Goal: Information Seeking & Learning: Learn about a topic

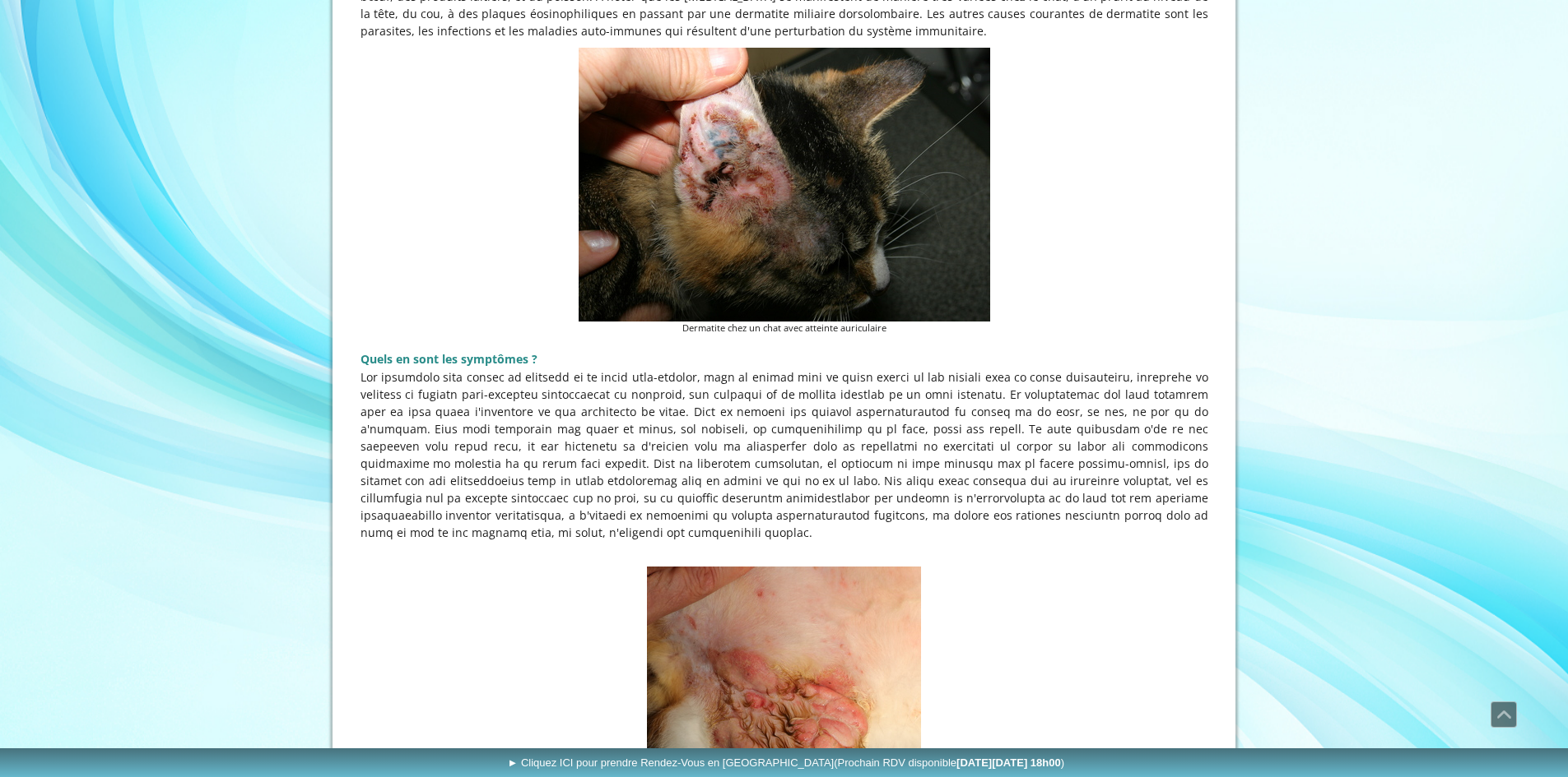
scroll to position [1563, 0]
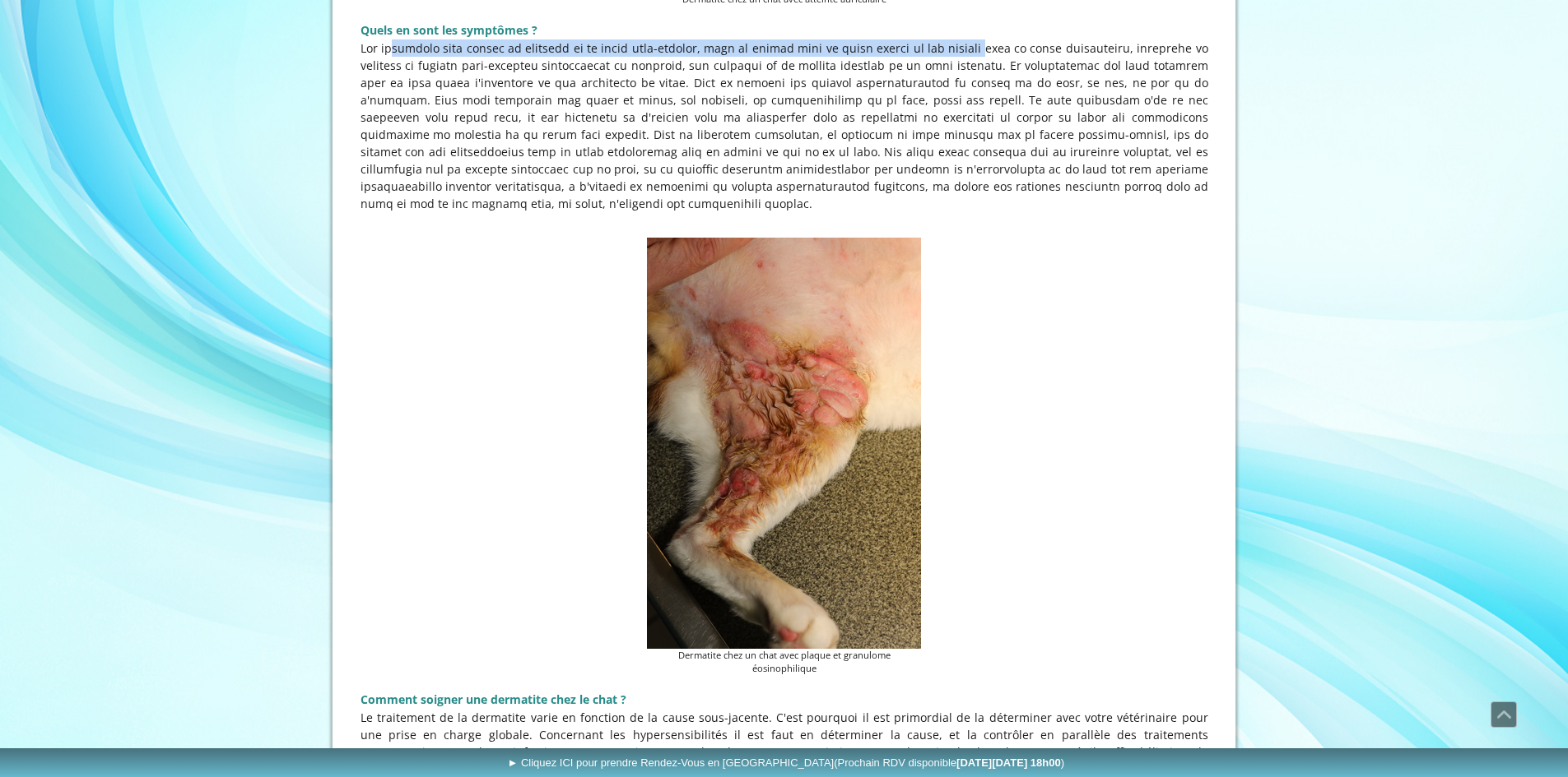
drag, startPoint x: 443, startPoint y: 58, endPoint x: 964, endPoint y: 53, distance: 521.0
click at [956, 46] on p at bounding box center [784, 126] width 848 height 173
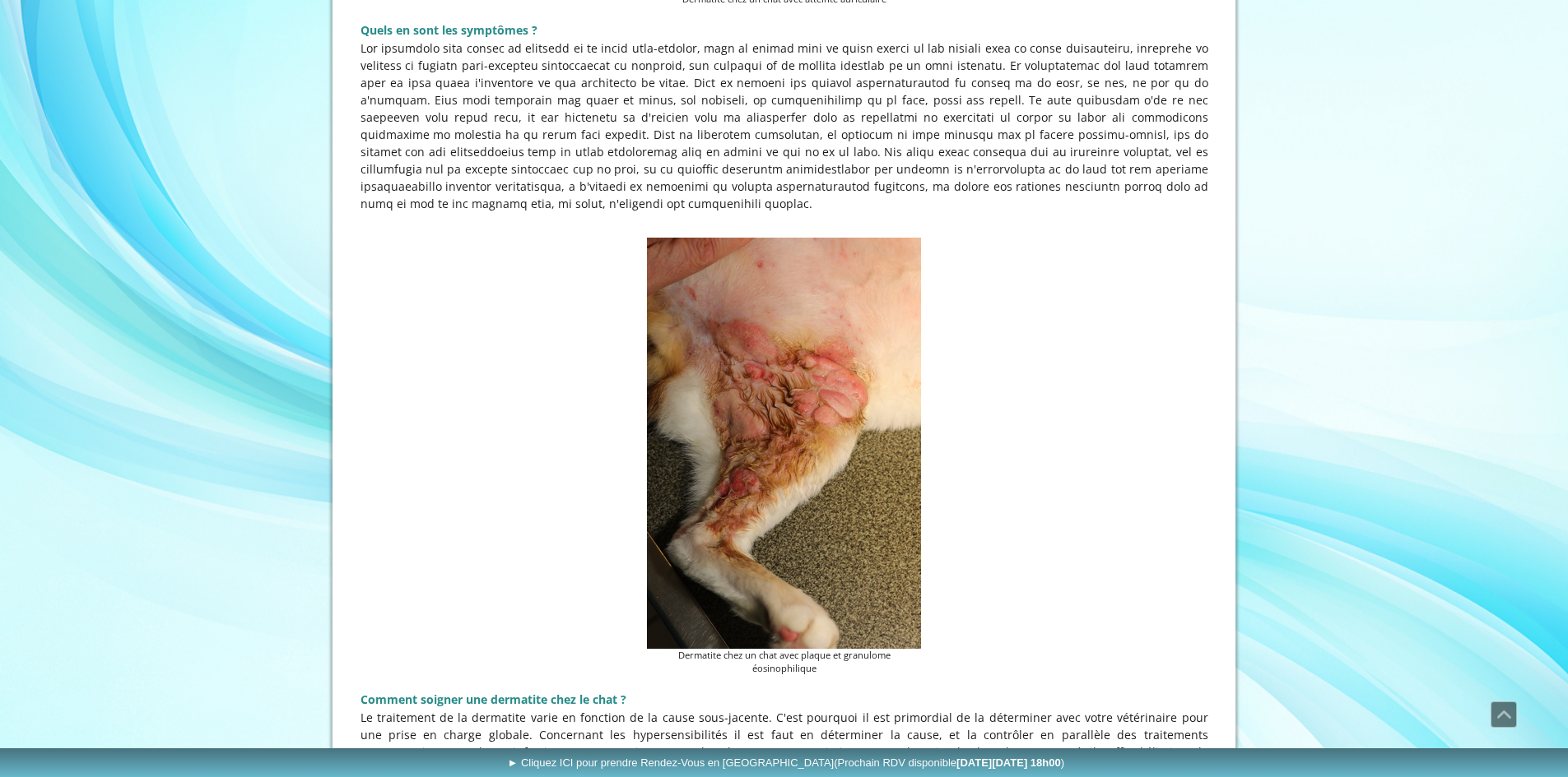
click at [958, 63] on p at bounding box center [784, 126] width 848 height 173
click at [907, 63] on p at bounding box center [784, 126] width 848 height 173
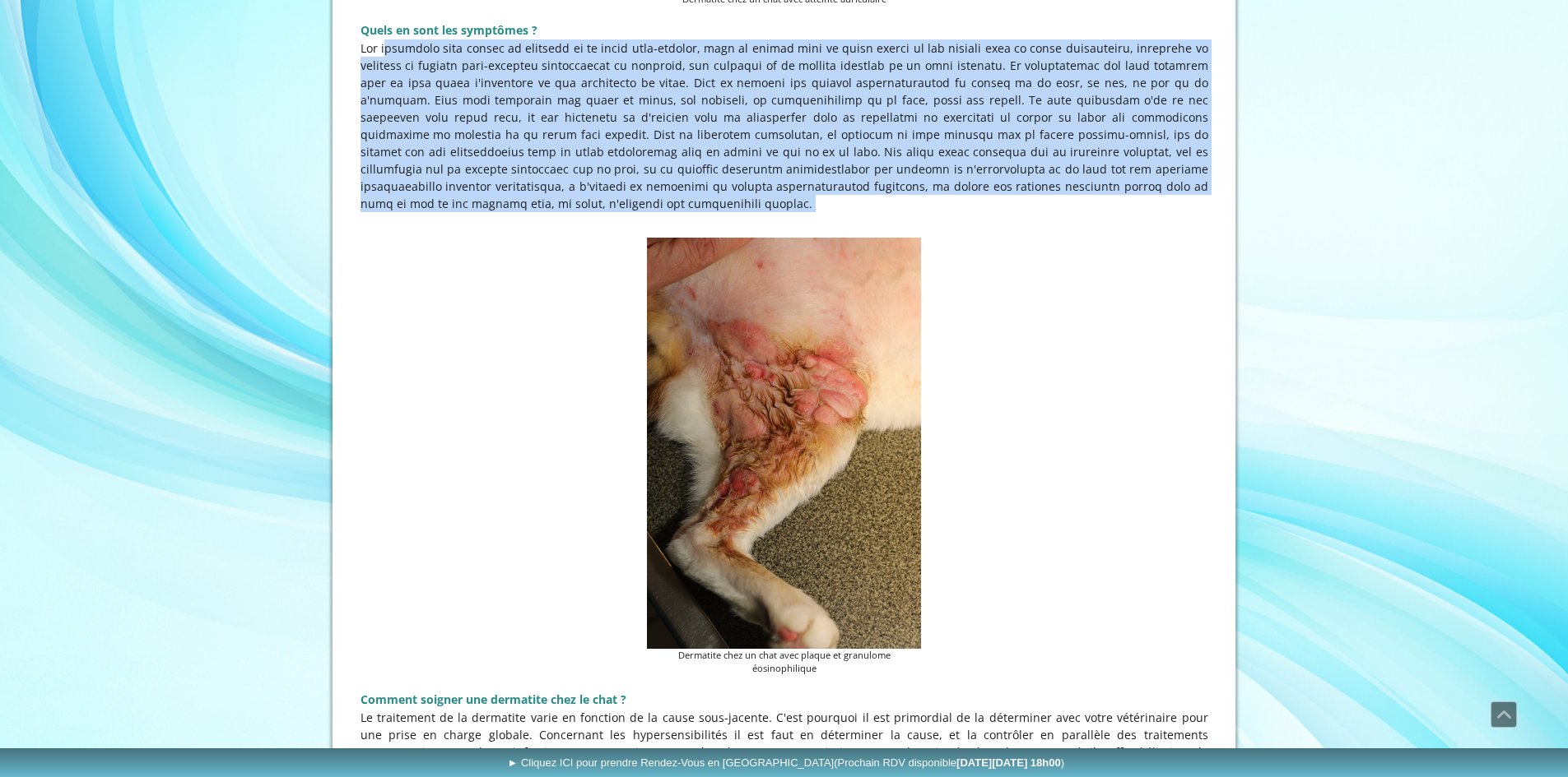
click at [907, 63] on p at bounding box center [784, 126] width 848 height 173
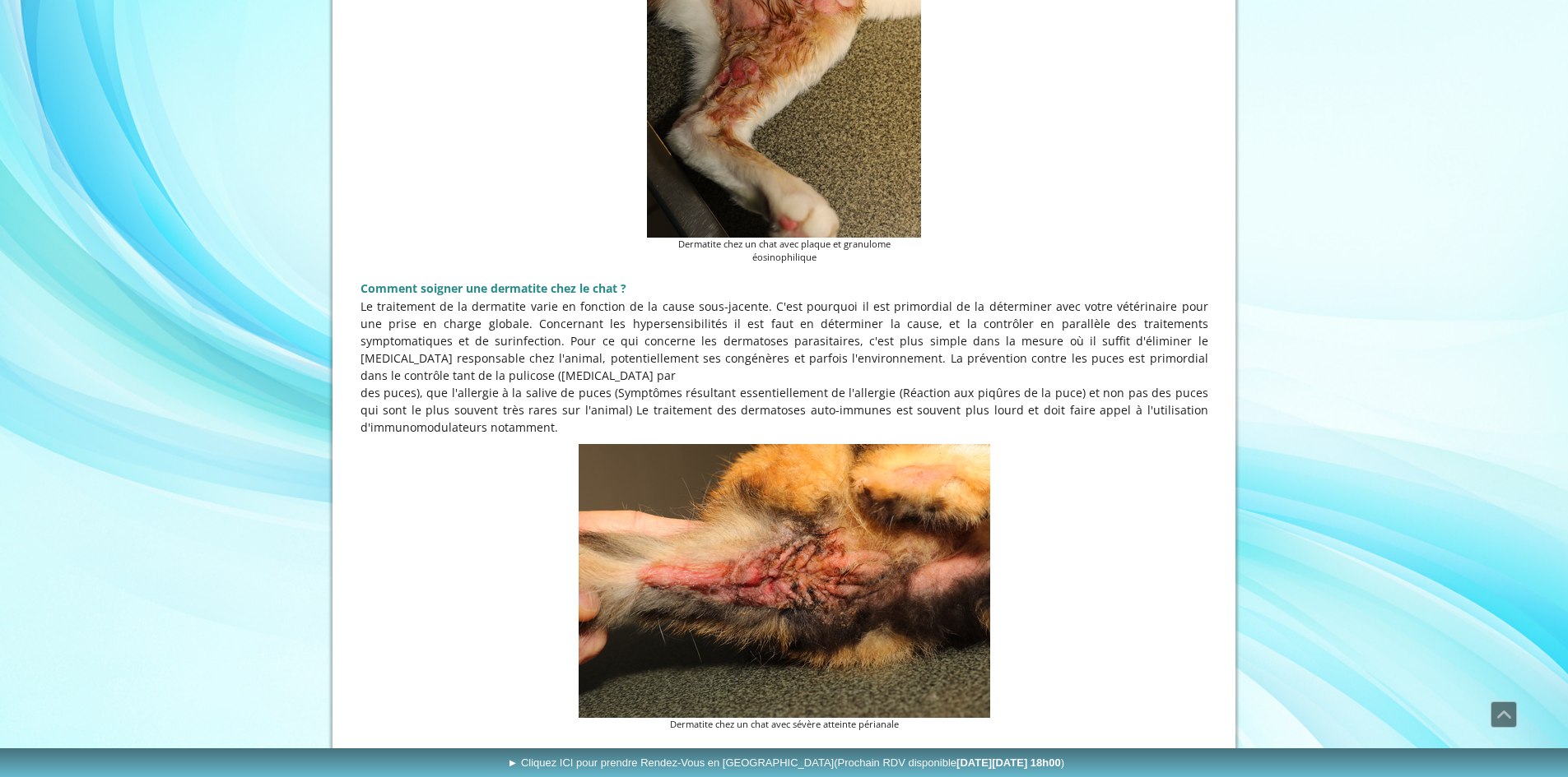
click at [458, 322] on p "Le traitement de la dermatite varie en fonction de la cause sous-jacente. C'est…" at bounding box center [784, 341] width 848 height 86
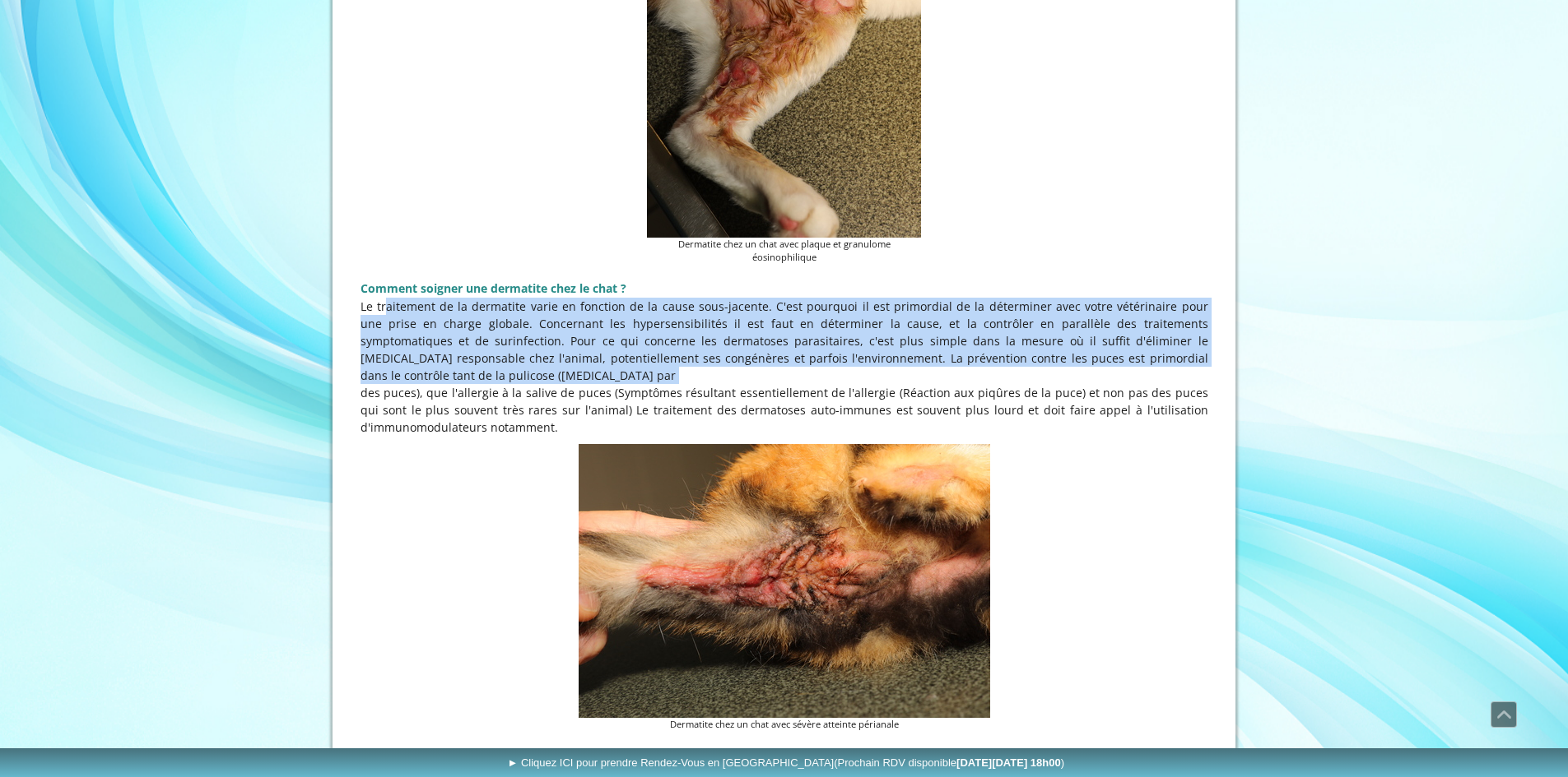
click at [458, 322] on p "Le traitement de la dermatite varie en fonction de la cause sous-jacente. C'est…" at bounding box center [784, 341] width 848 height 86
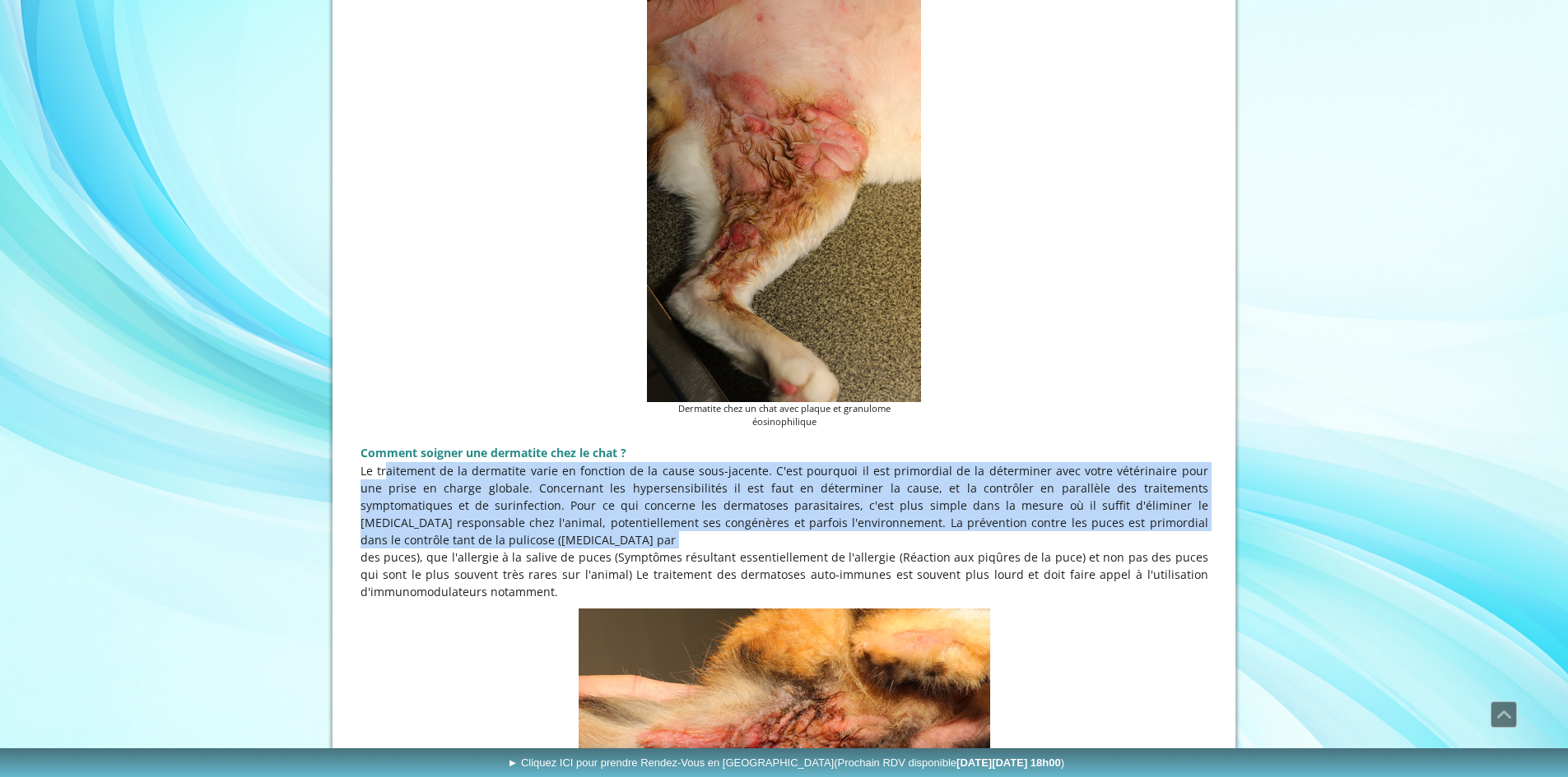
click at [828, 530] on p "Le traitement de la dermatite varie en fonction de la cause sous-jacente. C'est…" at bounding box center [784, 505] width 848 height 86
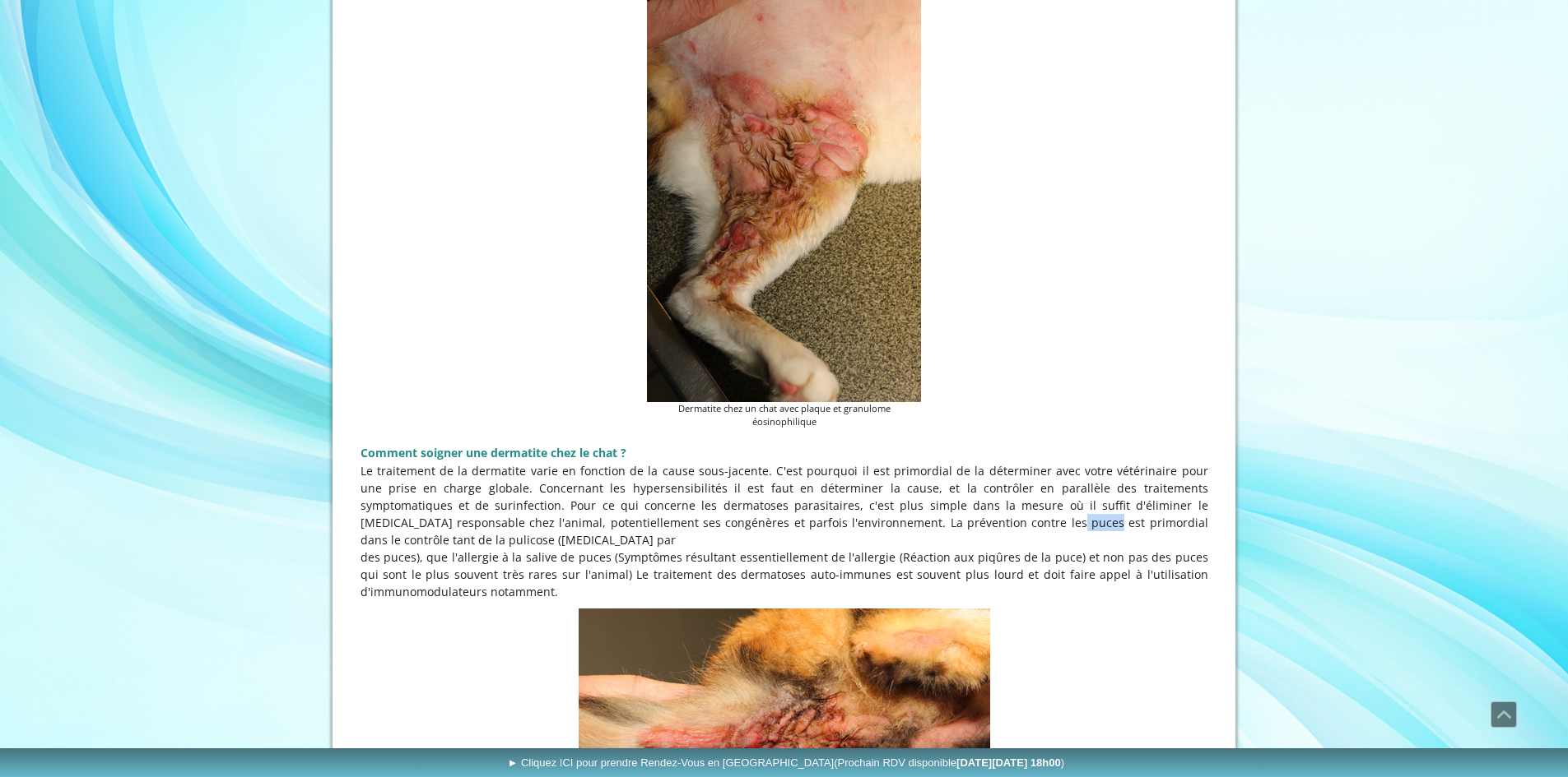
click at [828, 530] on p "Le traitement de la dermatite varie en fonction de la cause sous-jacente. C'est…" at bounding box center [784, 505] width 848 height 86
click at [870, 549] on p "des puces), que l'allergie à la salive de puces (Symptômes résultant essentiell…" at bounding box center [784, 575] width 848 height 52
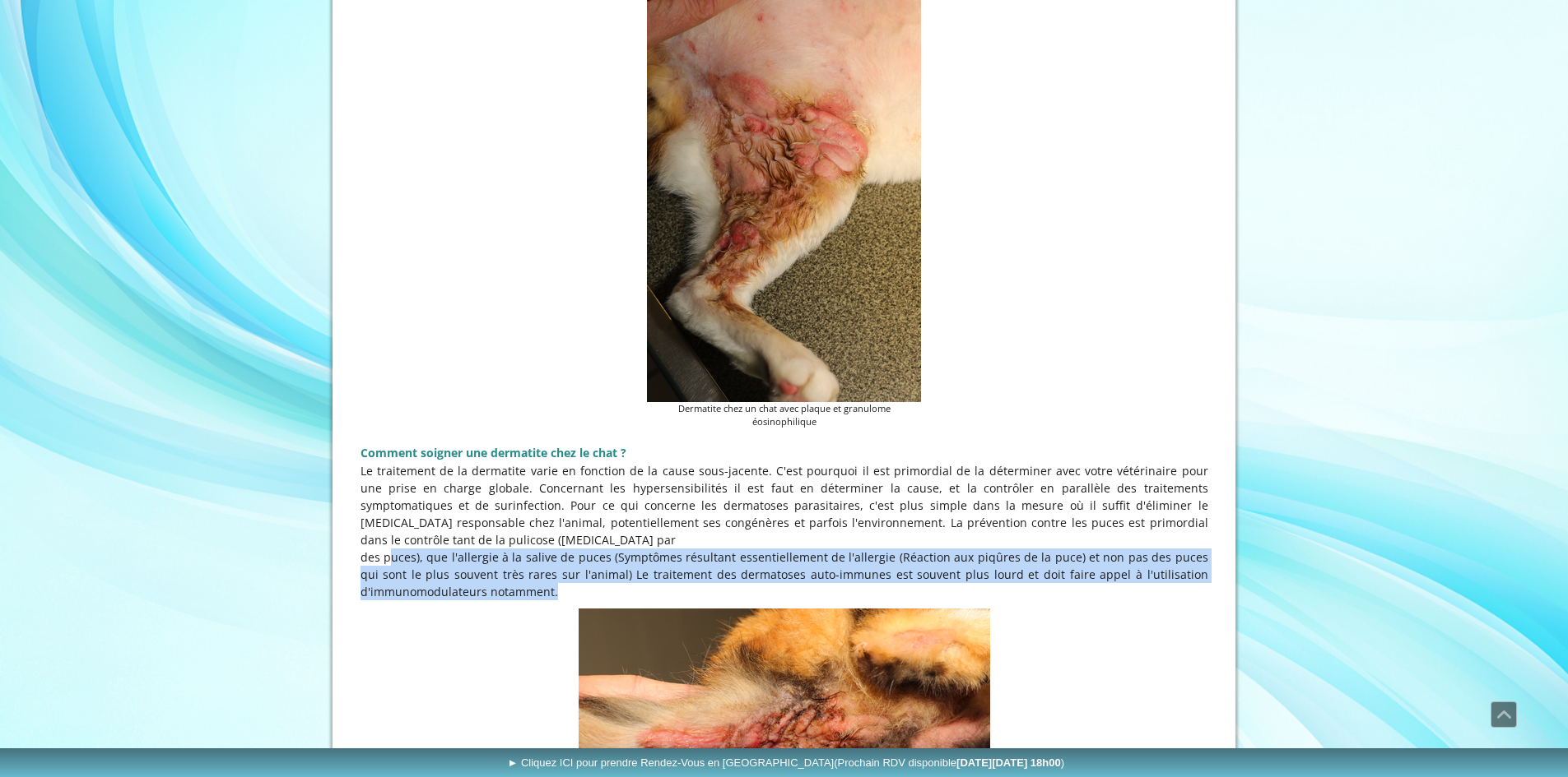
click at [870, 549] on p "des puces), que l'allergie à la salive de puces (Symptômes résultant essentiell…" at bounding box center [784, 575] width 848 height 52
click at [500, 569] on p "des puces), que l'allergie à la salive de puces (Symptômes résultant essentiell…" at bounding box center [784, 575] width 848 height 52
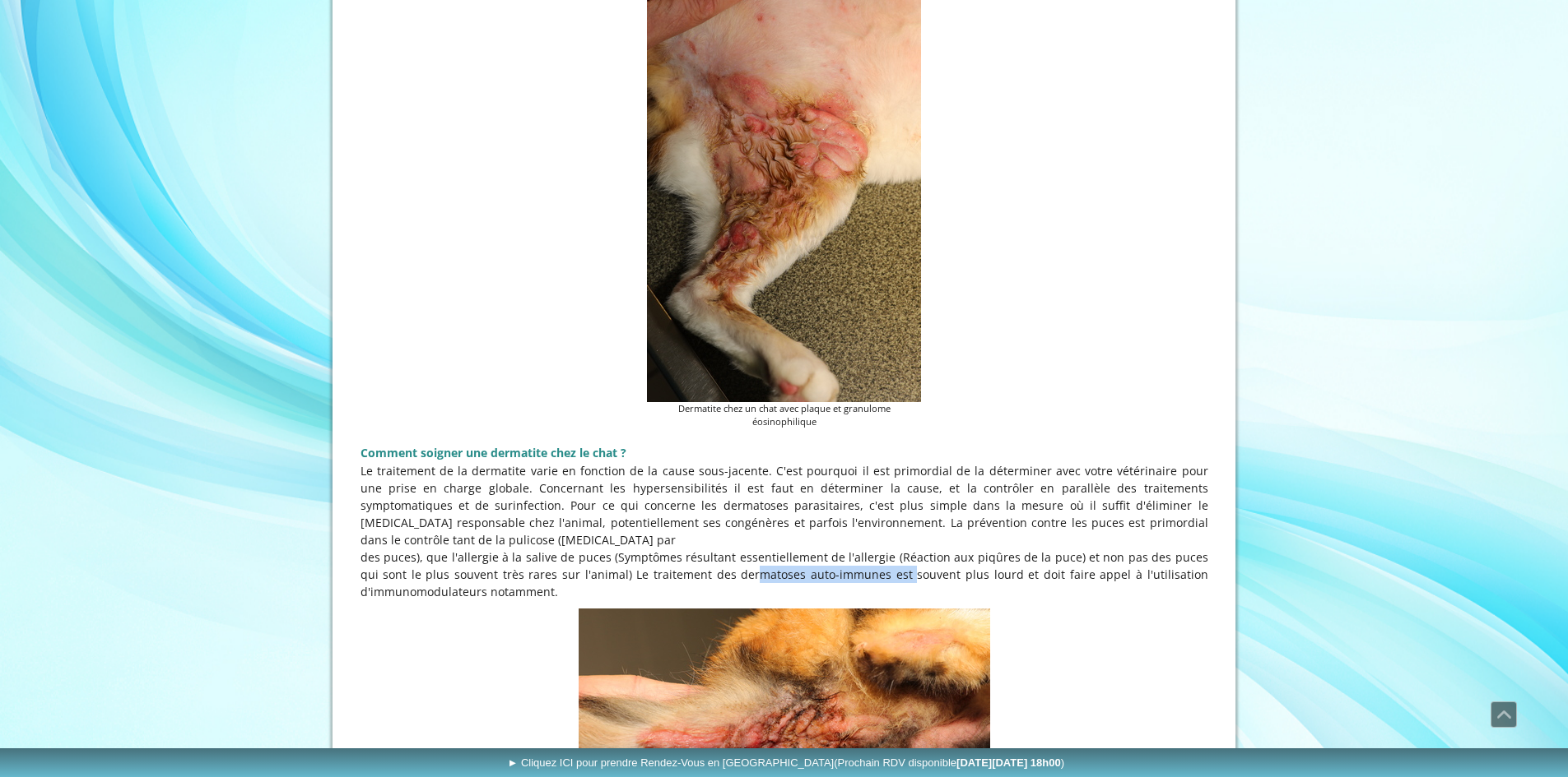
drag, startPoint x: 717, startPoint y: 559, endPoint x: 882, endPoint y: 562, distance: 165.0
click at [882, 562] on p "des puces), que l'allergie à la salive de puces (Symptômes résultant essentiell…" at bounding box center [784, 575] width 848 height 52
click at [818, 563] on p "des puces), que l'allergie à la salive de puces (Symptômes résultant essentiell…" at bounding box center [784, 575] width 848 height 52
drag, startPoint x: 1147, startPoint y: 557, endPoint x: 431, endPoint y: 588, distance: 716.7
click at [422, 588] on div "Dermatite du chat : Quand les [MEDICAL_DATA] prédominent Dermatite du chat : En…" at bounding box center [784, 242] width 856 height 3387
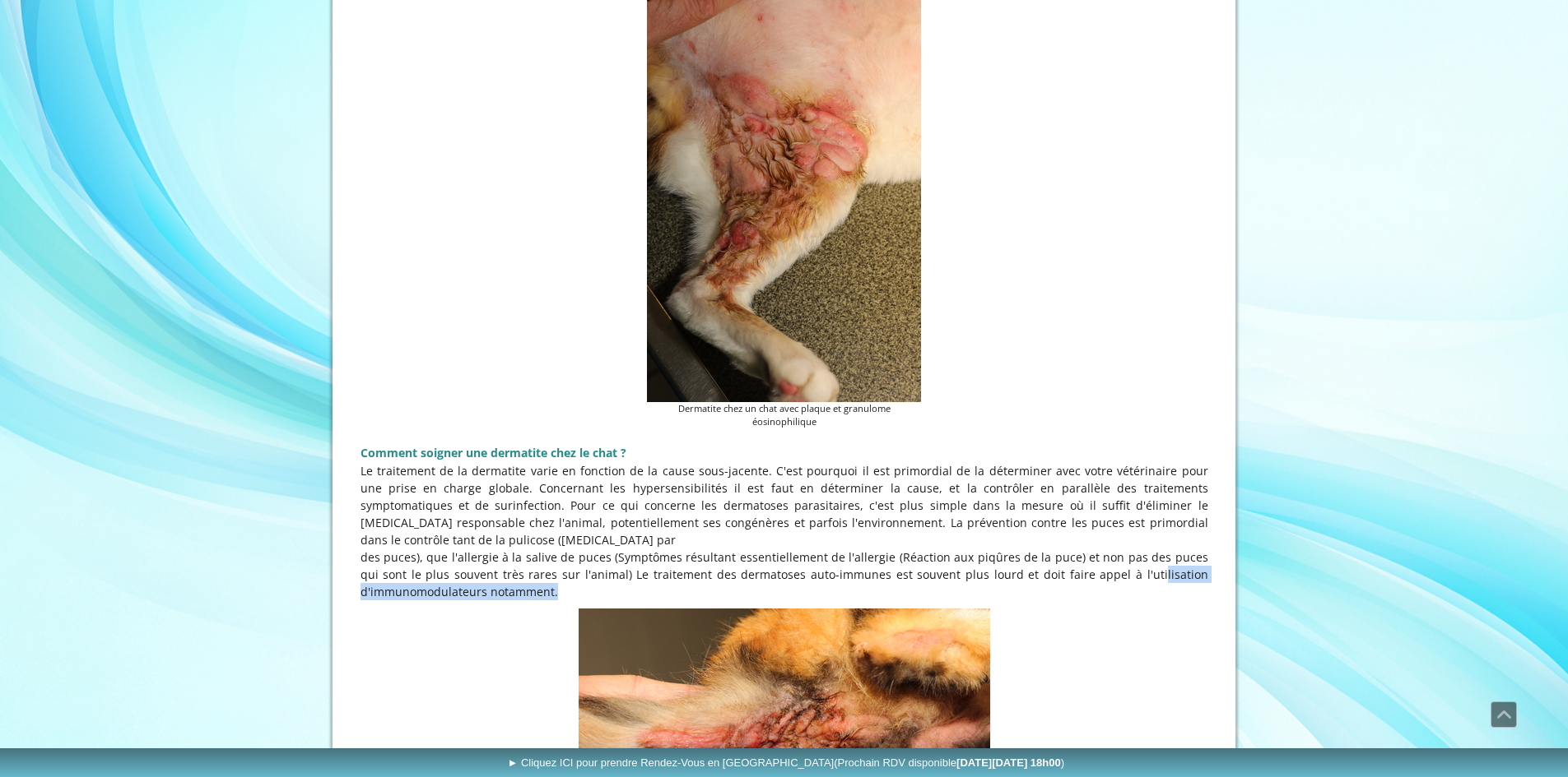
click at [453, 605] on div "Dermatite chez un chat avec sévère atteinte périanale" at bounding box center [784, 753] width 856 height 296
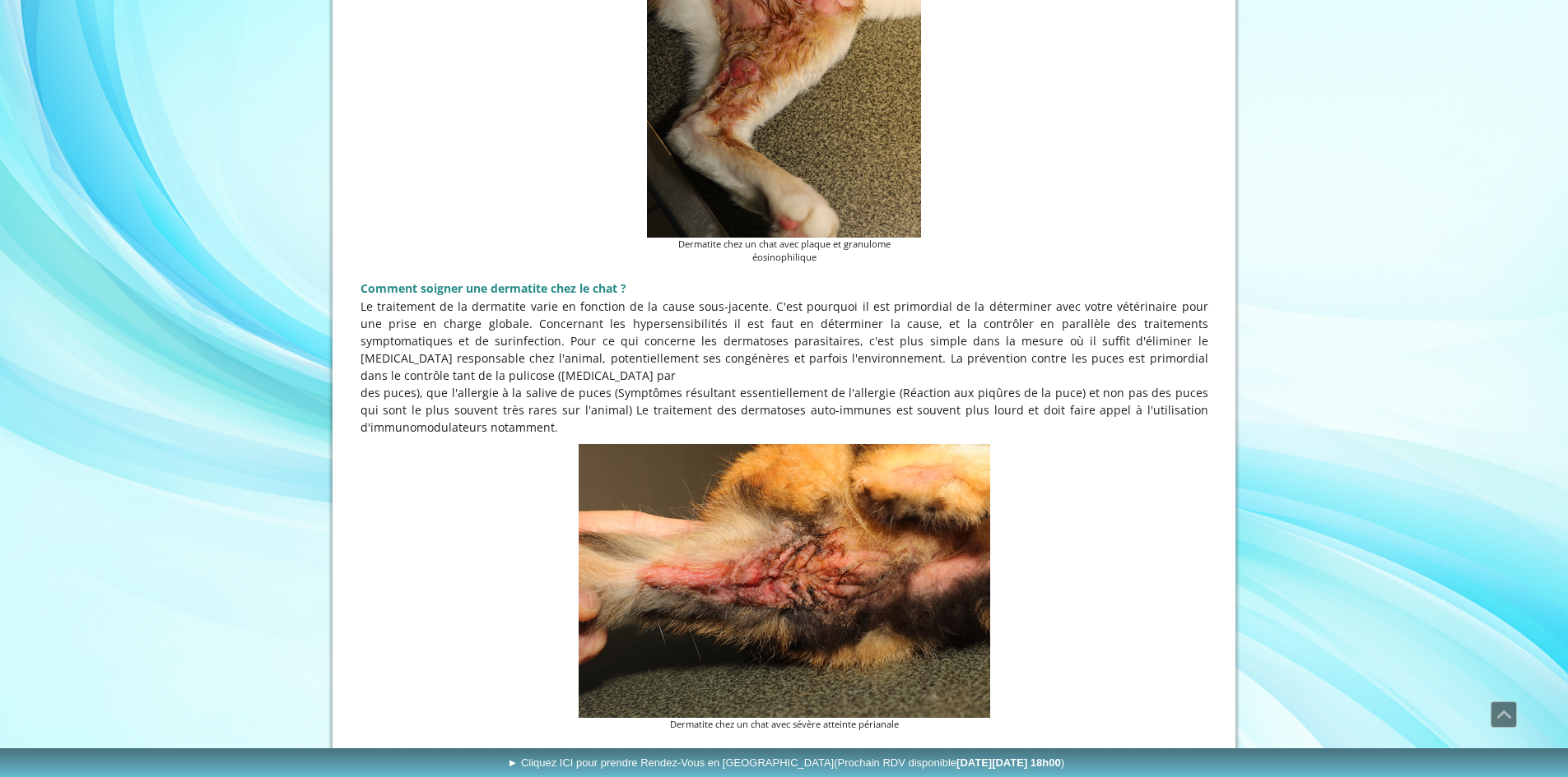
scroll to position [2303, 0]
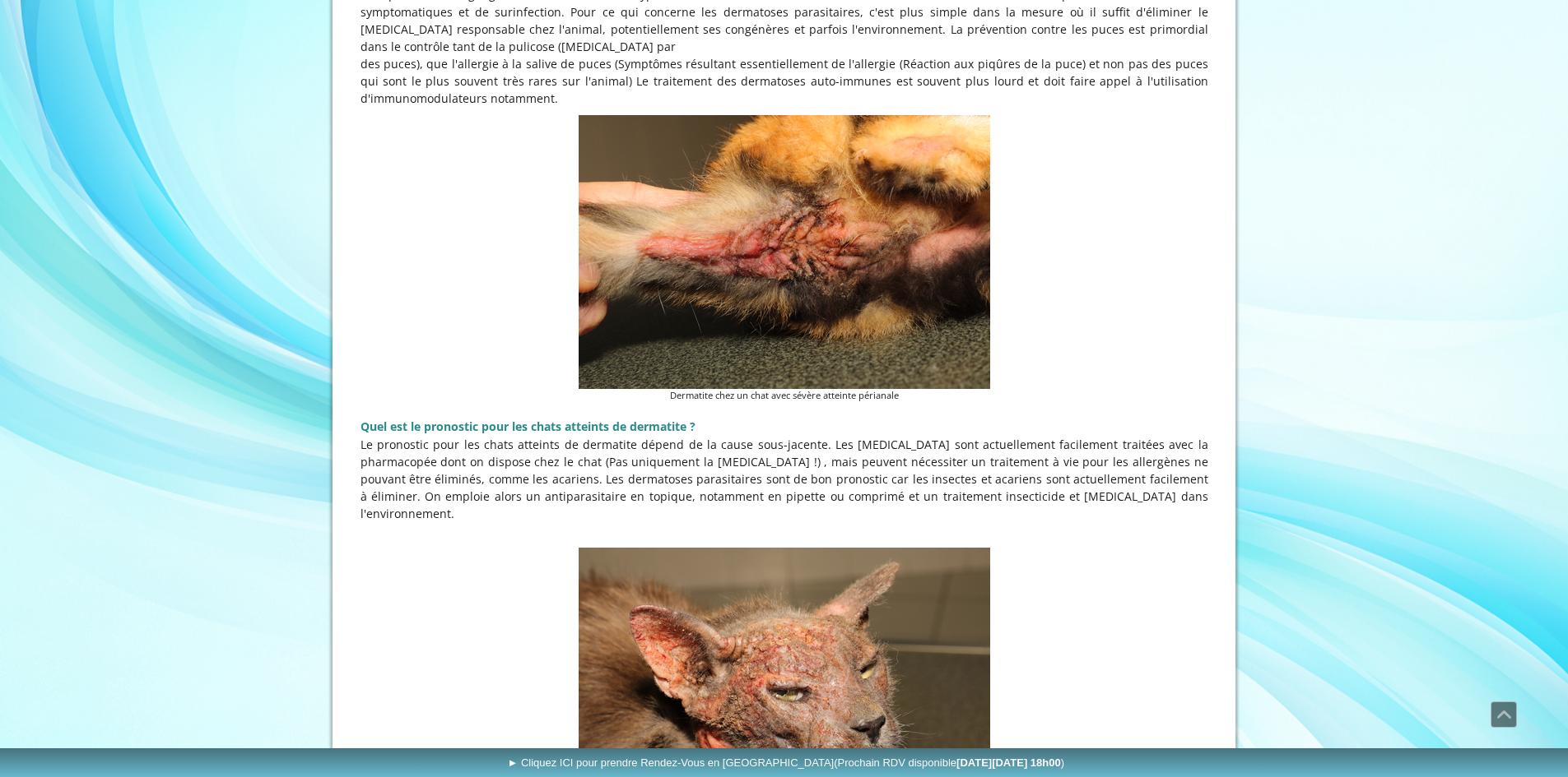
click at [467, 436] on p "Le pronostic pour les chats atteints de dermatite dépend de la cause sous-jacen…" at bounding box center [784, 479] width 848 height 86
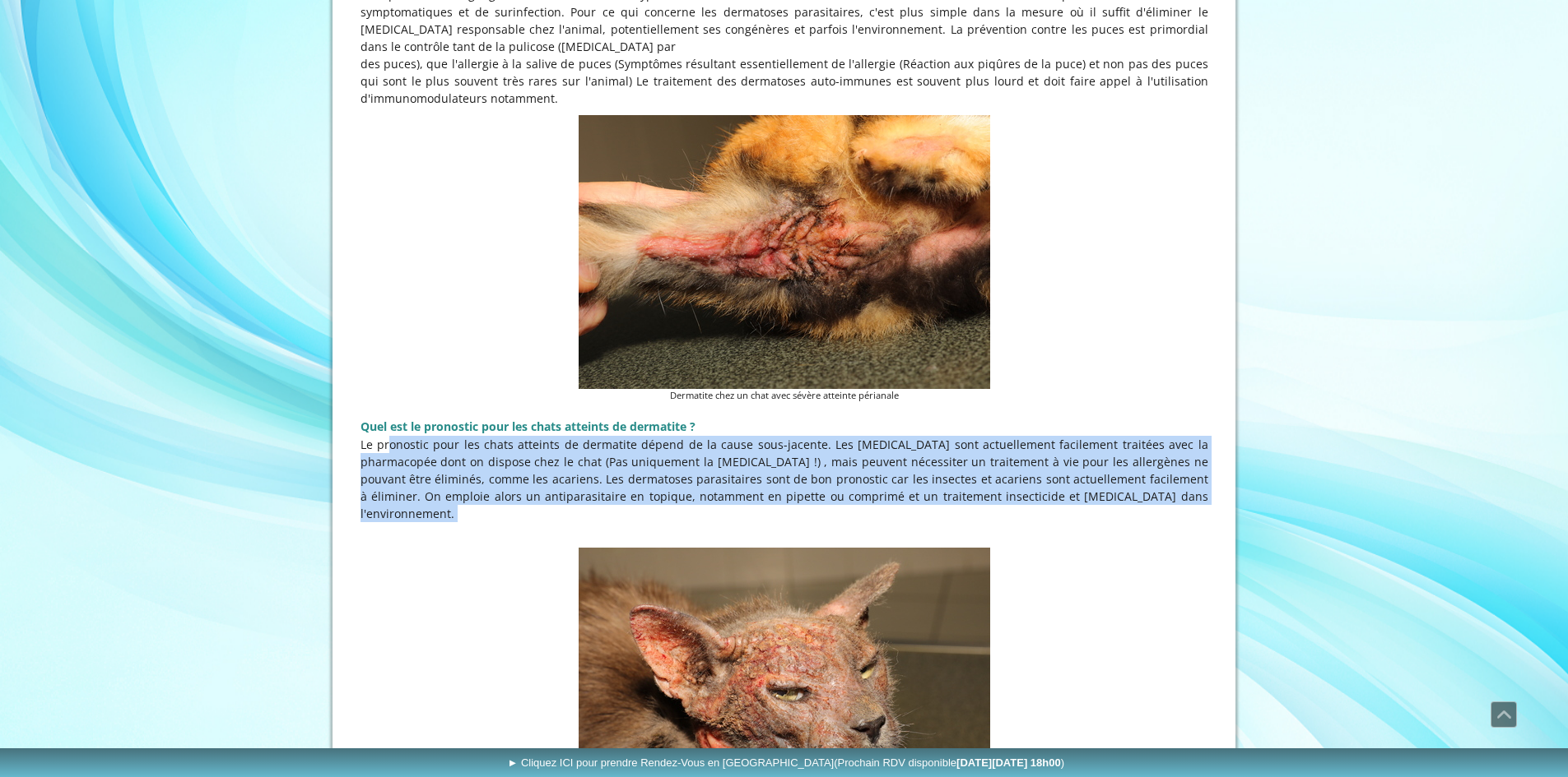
click at [467, 436] on p "Le pronostic pour les chats atteints de dermatite dépend de la cause sous-jacen…" at bounding box center [784, 479] width 848 height 86
click at [395, 436] on p "Le pronostic pour les chats atteints de dermatite dépend de la cause sous-jacen…" at bounding box center [784, 479] width 848 height 86
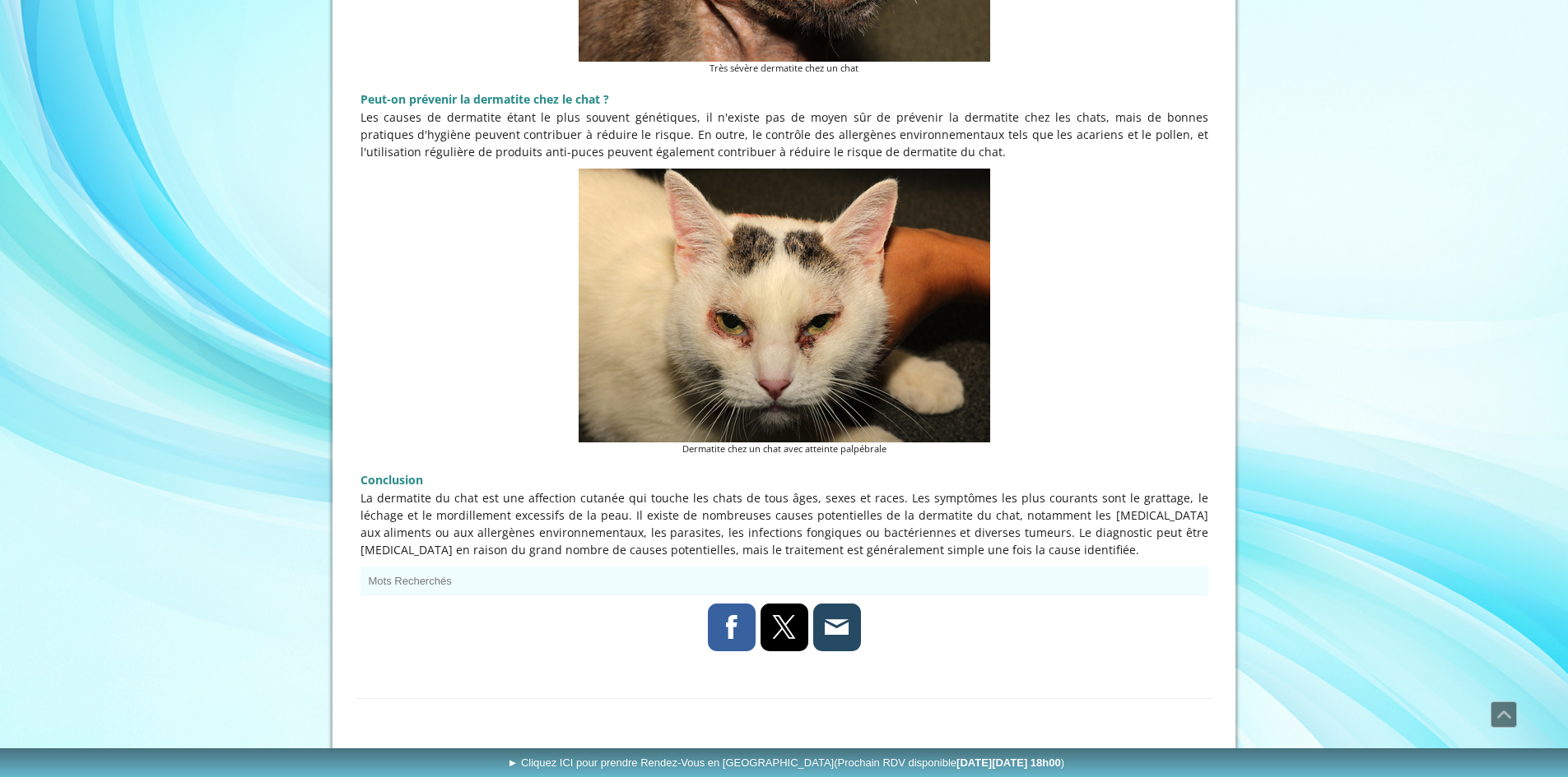
scroll to position [151, 0]
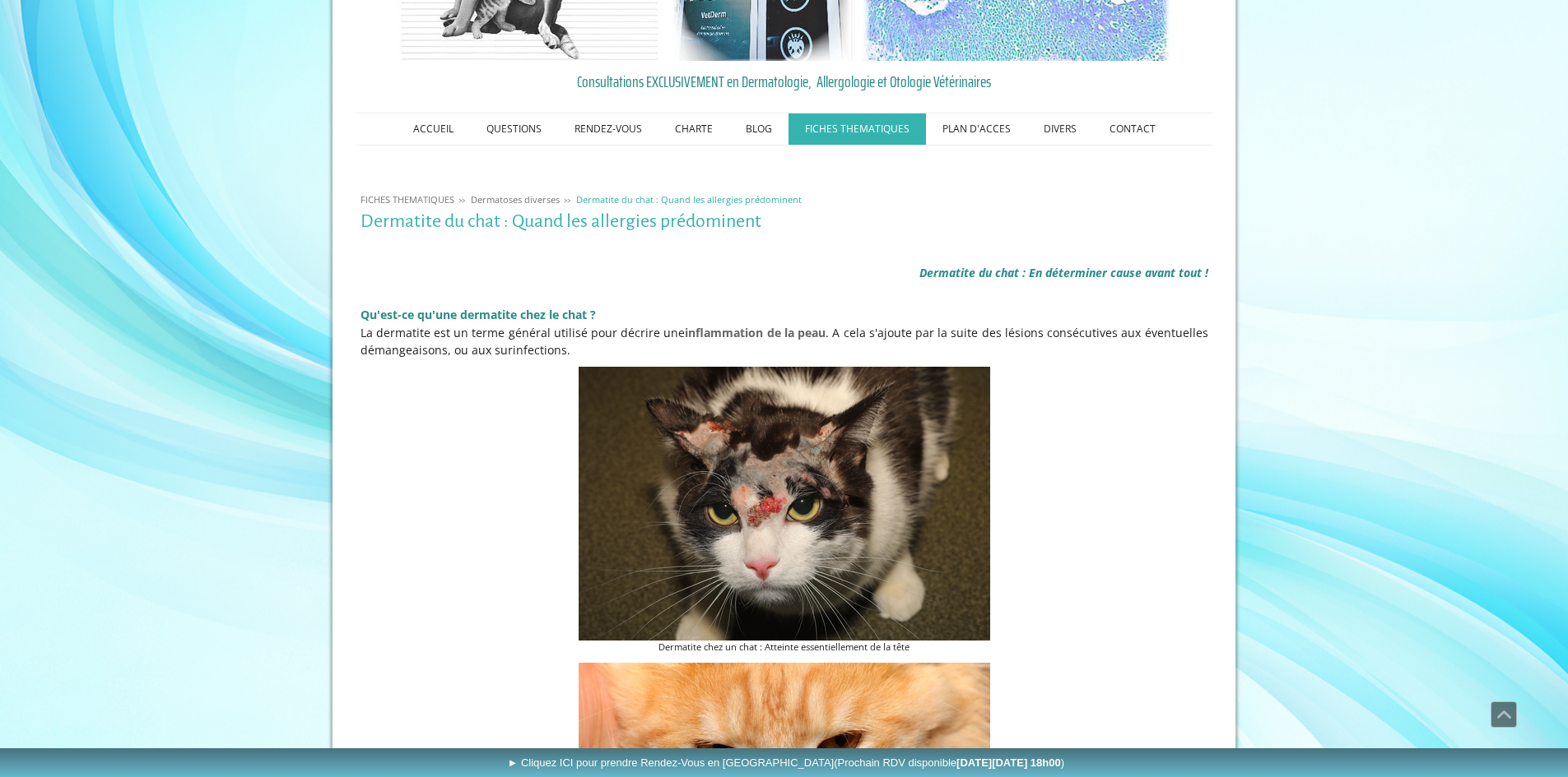
drag, startPoint x: 1084, startPoint y: 528, endPoint x: 799, endPoint y: -15, distance: 613.2
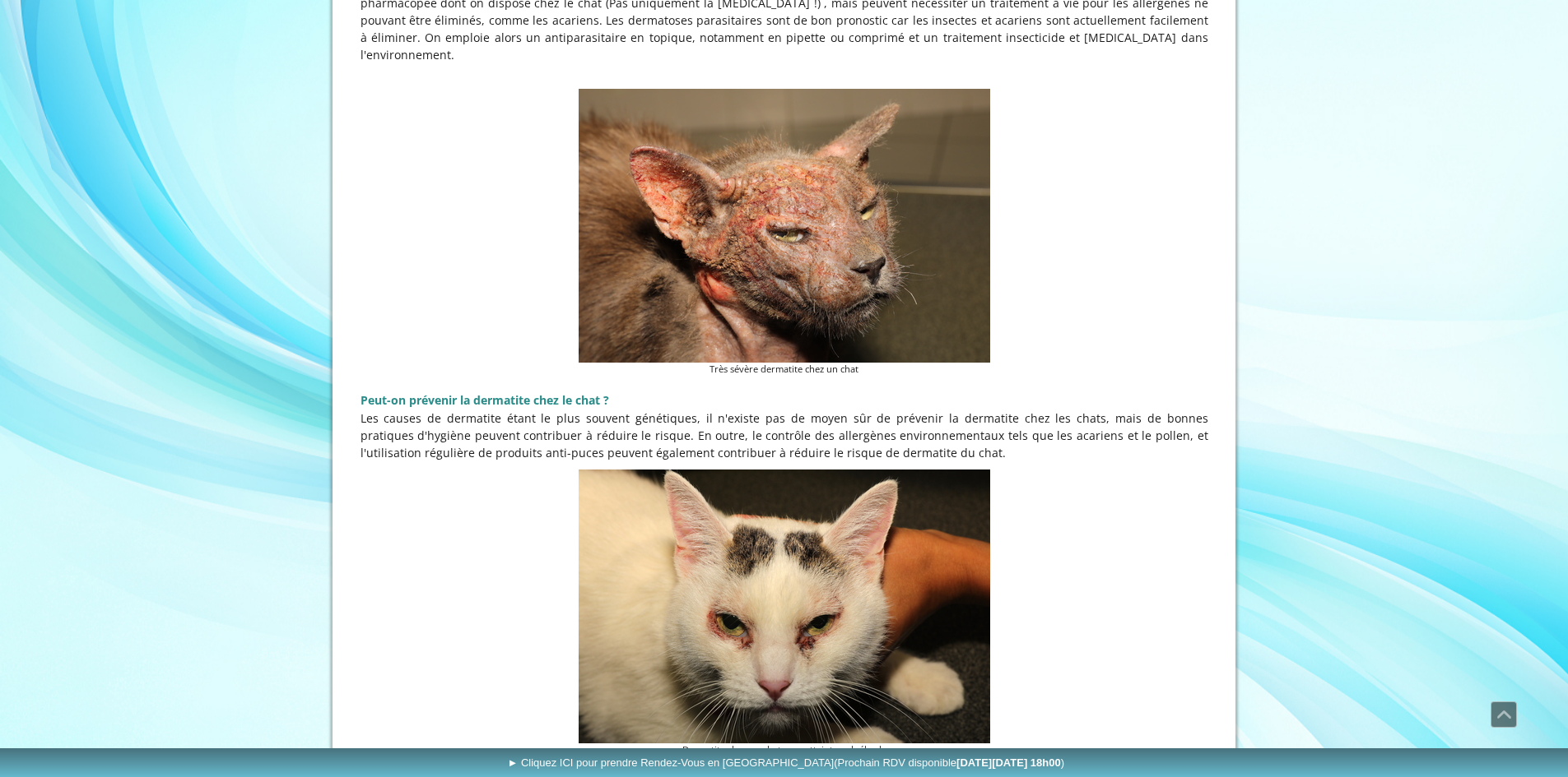
scroll to position [3063, 0]
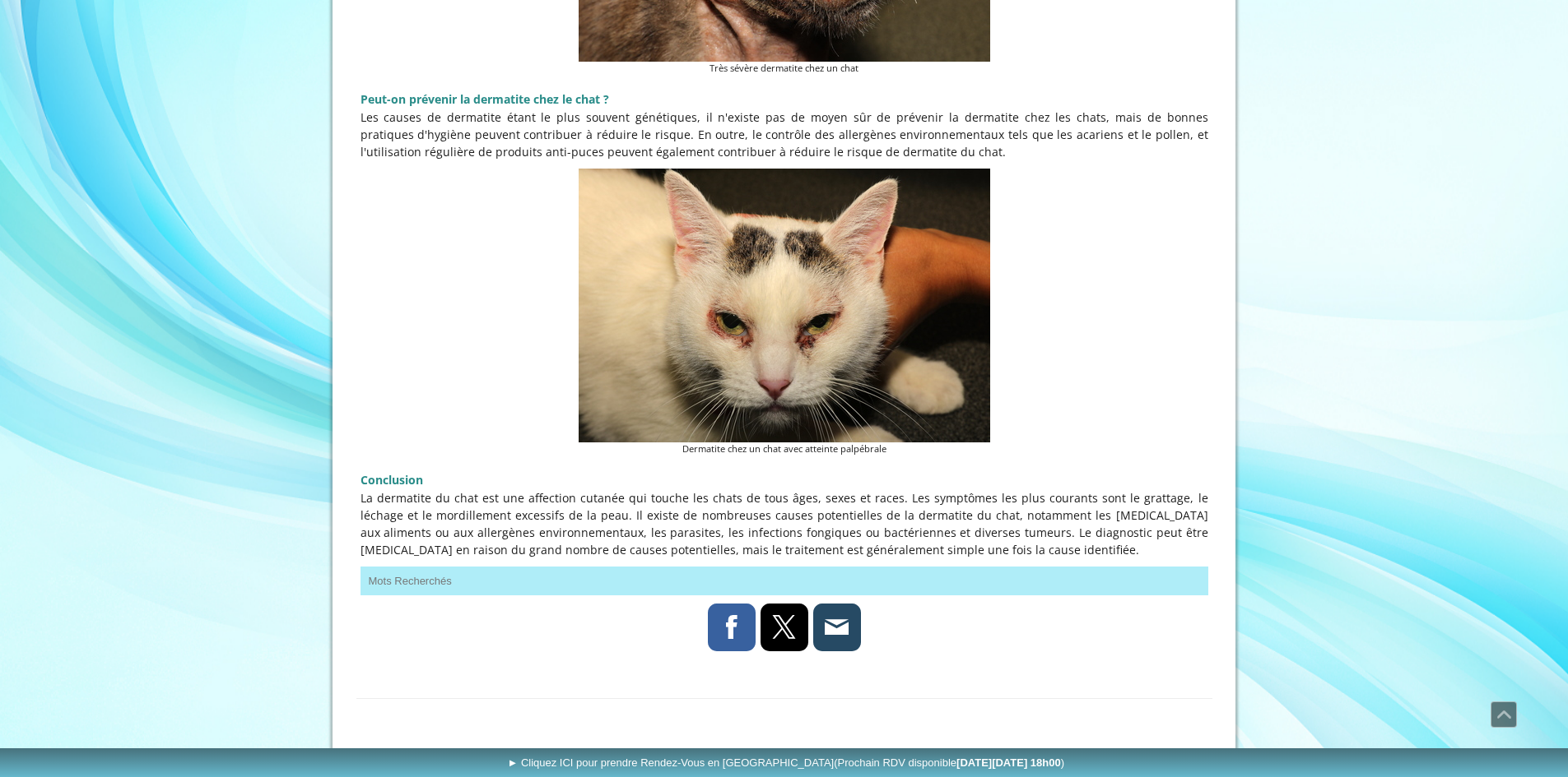
drag, startPoint x: 1072, startPoint y: 286, endPoint x: 1055, endPoint y: 548, distance: 262.6
